Goal: Navigation & Orientation: Find specific page/section

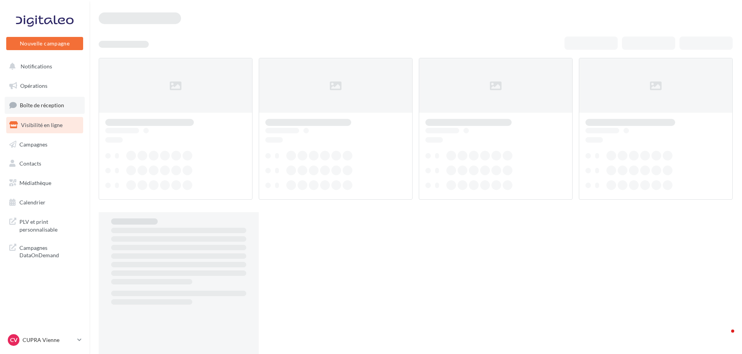
click at [56, 105] on span "Boîte de réception" at bounding box center [42, 105] width 44 height 7
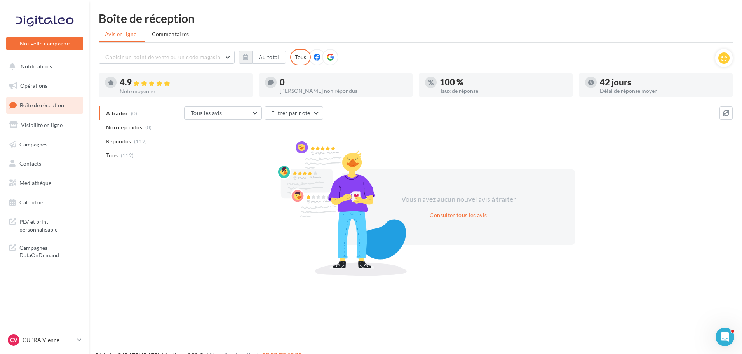
click at [60, 332] on nav "Nouvelle campagne Nouvelle campagne Notifications Opérations Boîte de réception…" at bounding box center [44, 177] width 89 height 354
click at [60, 335] on div "CV CUPRA Vienne cupra_vienne" at bounding box center [41, 340] width 66 height 12
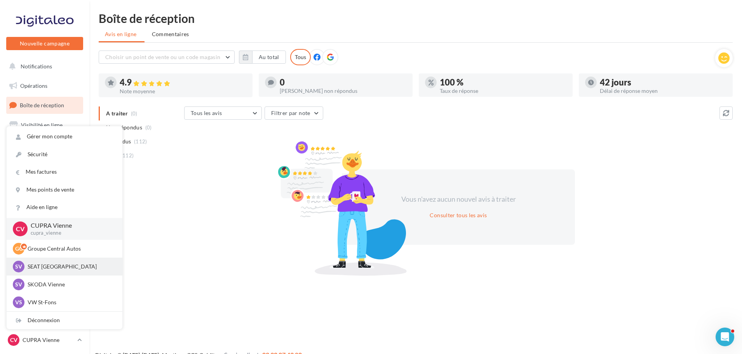
click at [61, 271] on div "SV SEAT Vienne SEAT-VIENNE" at bounding box center [64, 267] width 103 height 12
